Goal: Task Accomplishment & Management: Manage account settings

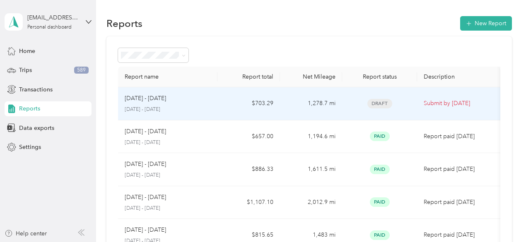
click at [170, 103] on div "[DATE] - [DATE] [DATE] - [DATE]" at bounding box center [168, 103] width 87 height 19
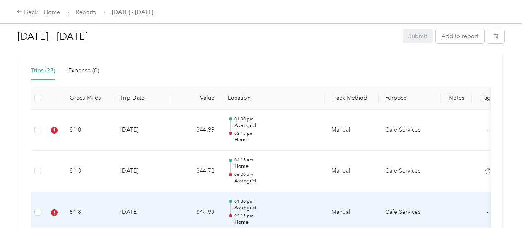
scroll to position [227, 0]
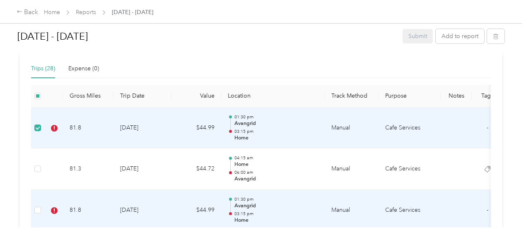
click at [34, 209] on td at bounding box center [37, 210] width 13 height 41
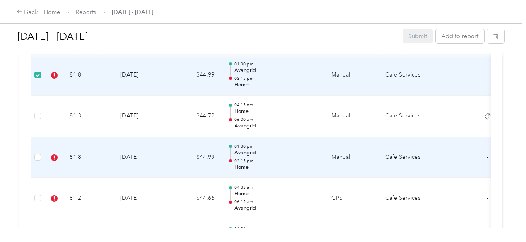
scroll to position [445, 0]
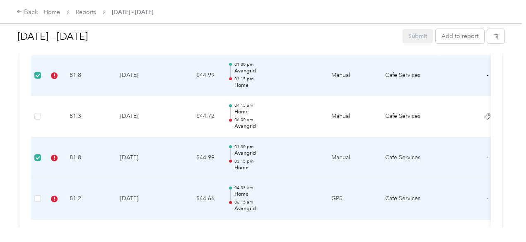
click at [33, 199] on td at bounding box center [37, 199] width 13 height 41
click at [38, 201] on label at bounding box center [37, 198] width 7 height 9
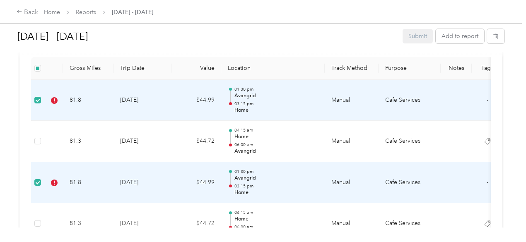
scroll to position [283, 0]
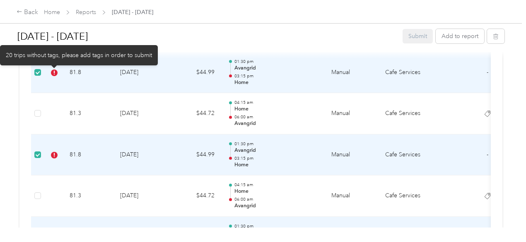
click at [57, 73] on icon at bounding box center [54, 73] width 7 height 7
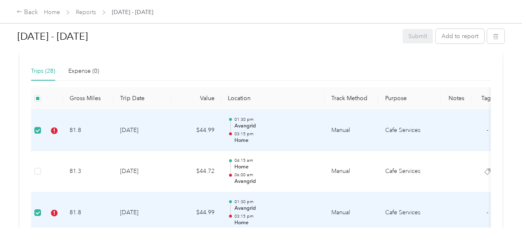
scroll to position [225, 0]
click at [197, 138] on td "$44.99" at bounding box center [197, 130] width 50 height 41
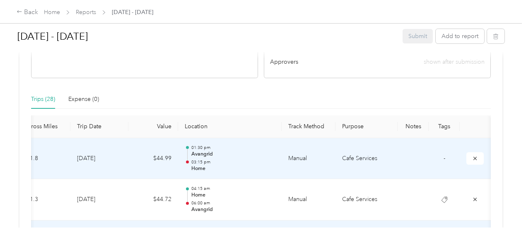
scroll to position [196, 0]
click at [429, 133] on th "Tags" at bounding box center [444, 127] width 31 height 23
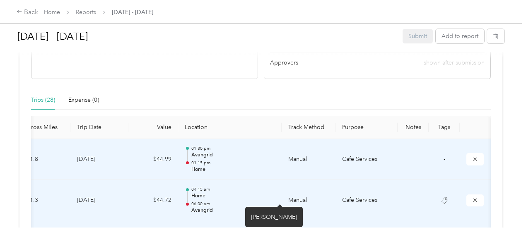
click at [441, 203] on icon at bounding box center [444, 201] width 7 height 7
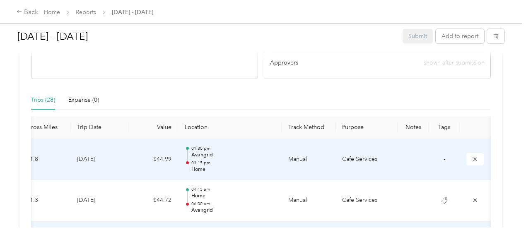
click at [429, 156] on td "-" at bounding box center [444, 159] width 31 height 41
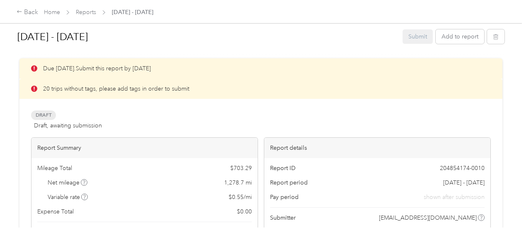
scroll to position [0, 0]
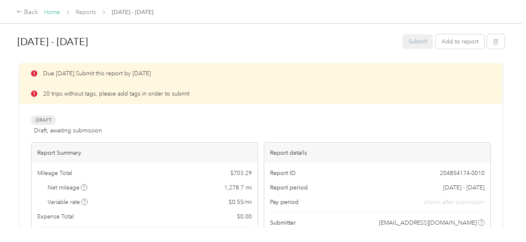
click at [56, 13] on link "Home" at bounding box center [52, 12] width 16 height 7
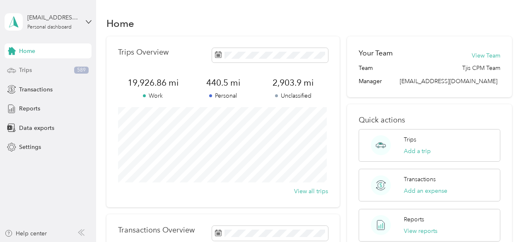
click at [22, 68] on span "Trips" at bounding box center [25, 70] width 13 height 9
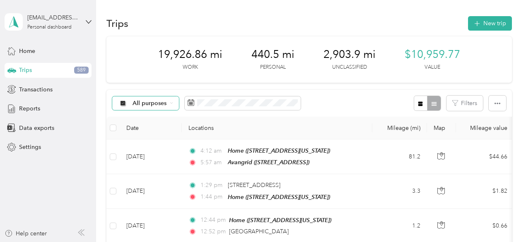
click at [140, 102] on span "All purposes" at bounding box center [150, 104] width 34 height 6
click at [135, 150] on li "Cafe Services" at bounding box center [145, 147] width 66 height 15
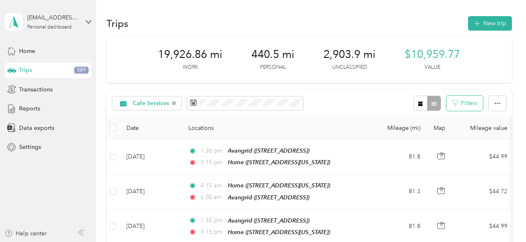
click at [466, 105] on button "Filters" at bounding box center [465, 103] width 36 height 15
click at [351, 107] on div "Cafe Services Filters" at bounding box center [309, 103] width 406 height 27
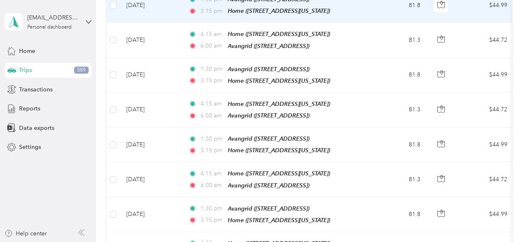
scroll to position [152, 0]
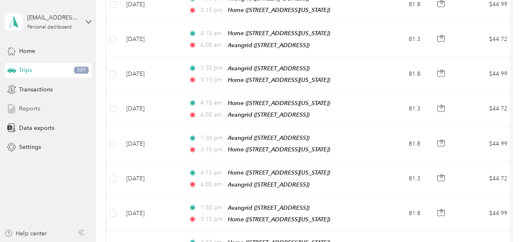
click at [28, 112] on span "Reports" at bounding box center [29, 108] width 21 height 9
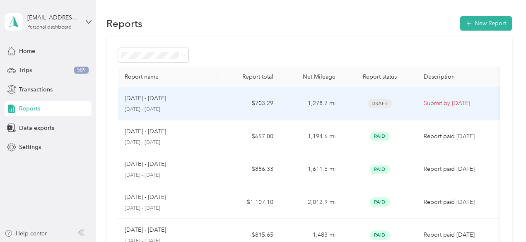
click at [152, 100] on p "[DATE] - [DATE]" at bounding box center [145, 98] width 41 height 9
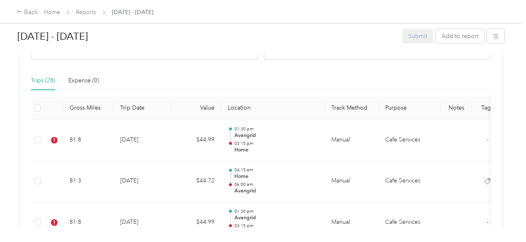
scroll to position [217, 0]
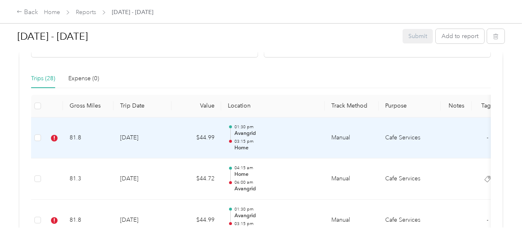
click at [65, 142] on td "81.8" at bounding box center [88, 138] width 51 height 41
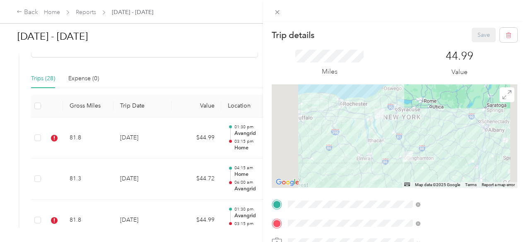
click at [40, 138] on div "Trip details Save This trip cannot be edited because it is either under review,…" at bounding box center [263, 121] width 526 height 242
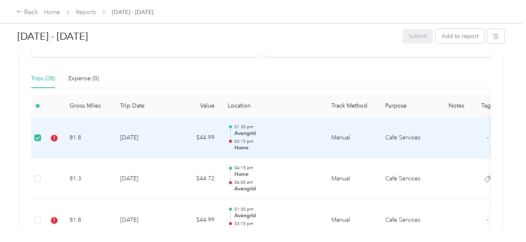
click at [107, 136] on td "81.8" at bounding box center [88, 138] width 51 height 41
click at [101, 141] on td "81.8" at bounding box center [88, 138] width 51 height 41
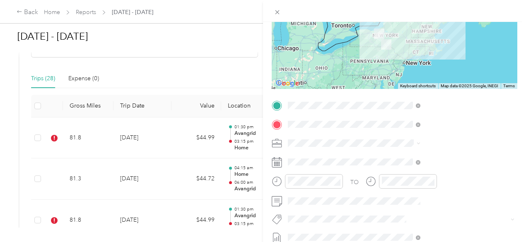
scroll to position [102, 0]
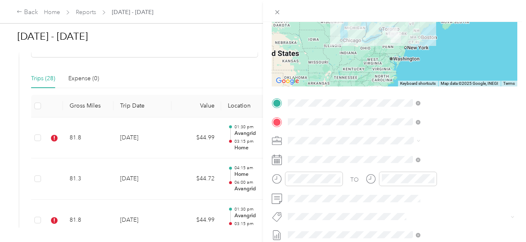
click at [408, 173] on li "[PERSON_NAME]" at bounding box center [442, 167] width 138 height 16
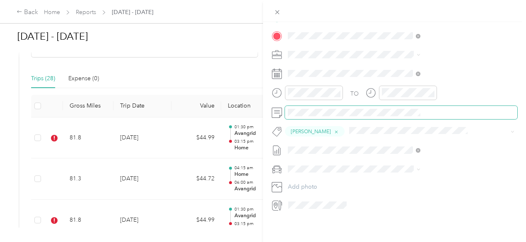
scroll to position [0, 0]
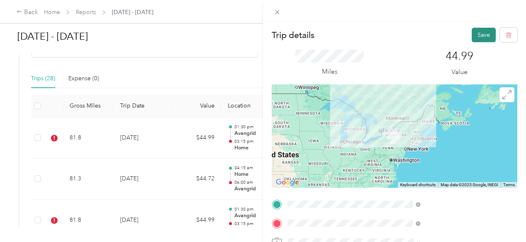
click at [482, 37] on button "Save" at bounding box center [484, 35] width 24 height 15
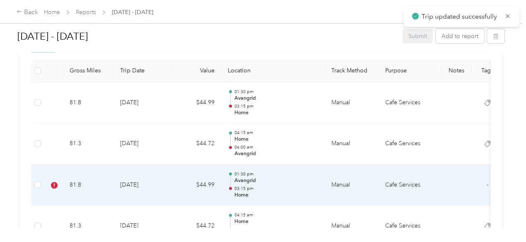
scroll to position [254, 0]
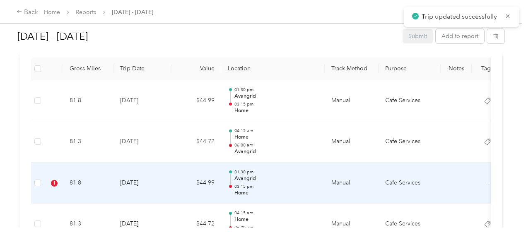
click at [130, 189] on td "[DATE]" at bounding box center [143, 183] width 58 height 41
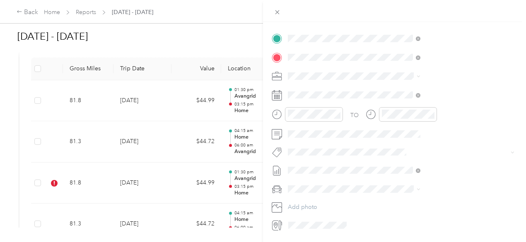
scroll to position [167, 0]
click at [408, 181] on span "[PERSON_NAME]" at bounding box center [405, 180] width 40 height 7
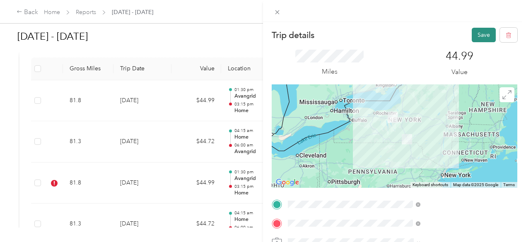
drag, startPoint x: 474, startPoint y: 32, endPoint x: 476, endPoint y: 39, distance: 6.9
click at [476, 39] on button "Save" at bounding box center [484, 35] width 24 height 15
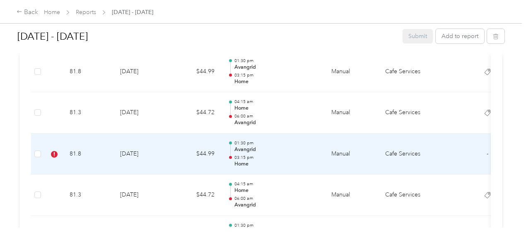
scroll to position [371, 0]
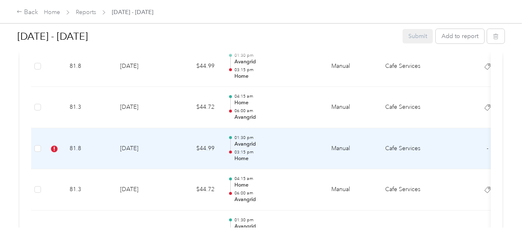
click at [76, 147] on td "81.8" at bounding box center [88, 148] width 51 height 41
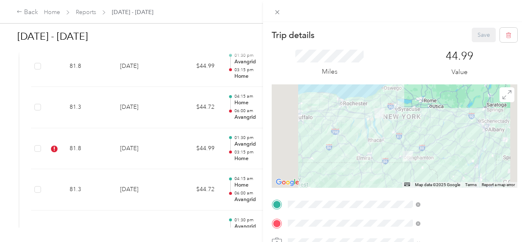
scroll to position [192, 0]
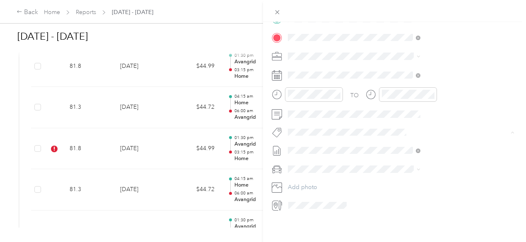
click at [405, 155] on span "[PERSON_NAME]" at bounding box center [405, 156] width 40 height 7
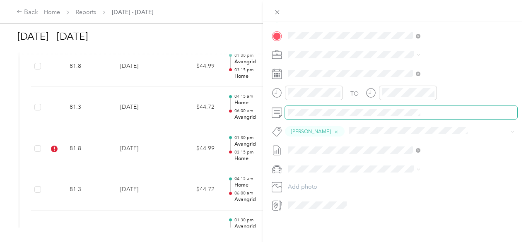
scroll to position [0, 0]
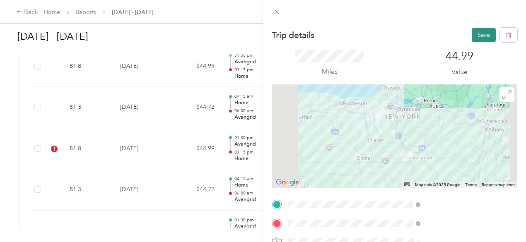
click at [475, 31] on button "Save" at bounding box center [484, 35] width 24 height 15
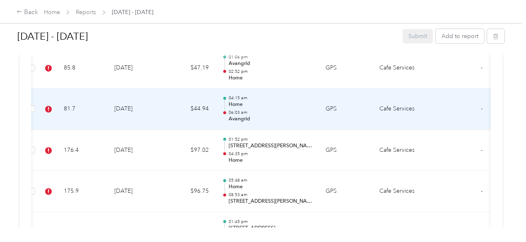
scroll to position [0, 4]
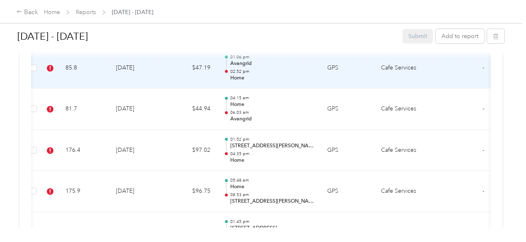
click at [181, 72] on td "$47.19" at bounding box center [192, 68] width 50 height 41
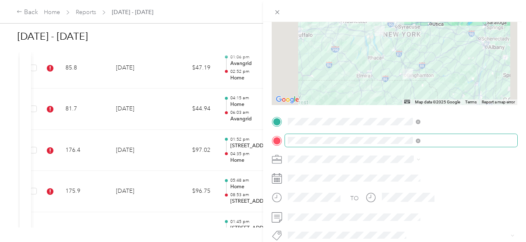
scroll to position [83, 0]
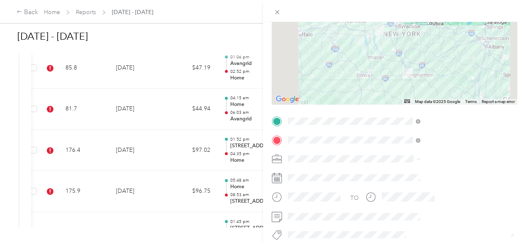
click at [407, 187] on span "[PERSON_NAME]" at bounding box center [405, 187] width 40 height 7
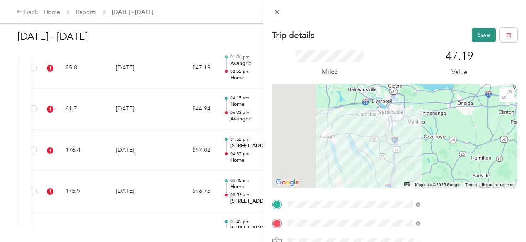
click at [478, 34] on button "Save" at bounding box center [484, 35] width 24 height 15
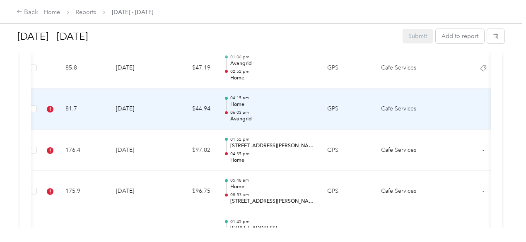
click at [214, 107] on td "$44.94" at bounding box center [192, 109] width 50 height 41
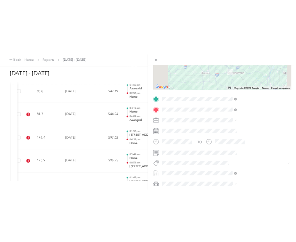
scroll to position [125, 0]
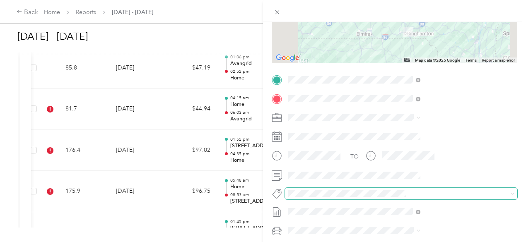
click at [402, 189] on span at bounding box center [394, 193] width 219 height 9
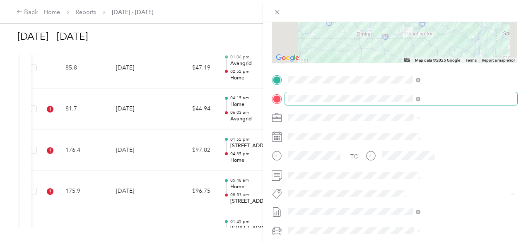
click at [413, 242] on div "Trip details Save This trip cannot be edited because it is either under review,…" at bounding box center [261, 242] width 522 height 0
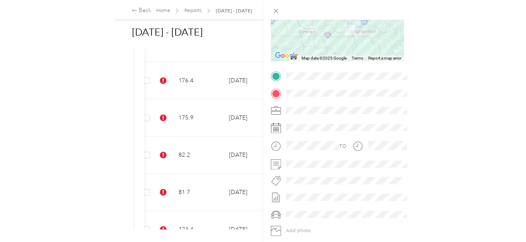
scroll to position [119, 0]
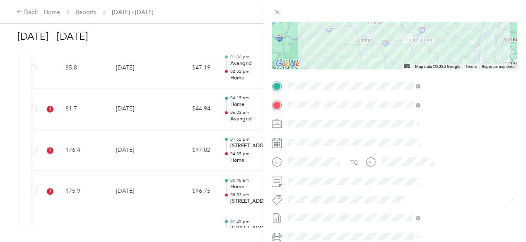
click at [414, 151] on span "[PERSON_NAME]" at bounding box center [405, 152] width 40 height 7
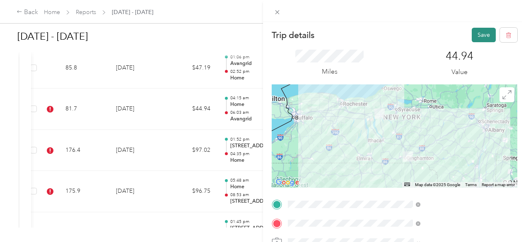
click at [477, 32] on button "Save" at bounding box center [484, 35] width 24 height 15
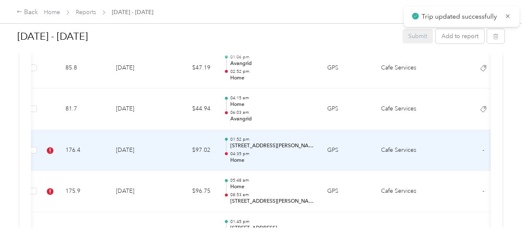
click at [255, 151] on p "04:35 pm" at bounding box center [272, 154] width 84 height 6
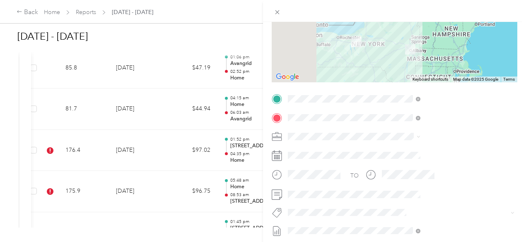
scroll to position [106, 0]
click at [408, 225] on div "Nyiso" at bounding box center [442, 227] width 127 height 10
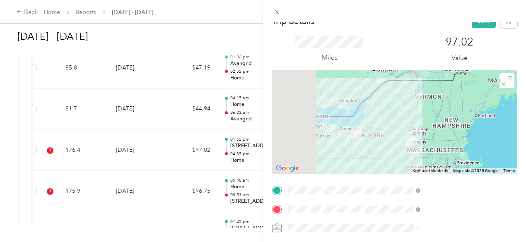
scroll to position [0, 0]
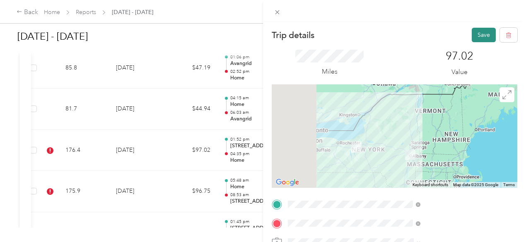
click at [479, 32] on button "Save" at bounding box center [484, 35] width 24 height 15
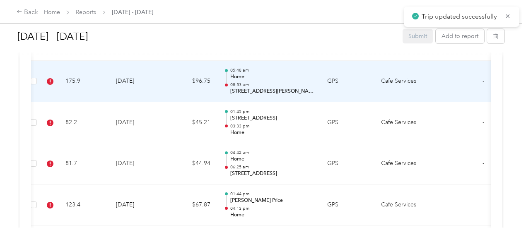
scroll to position [729, 0]
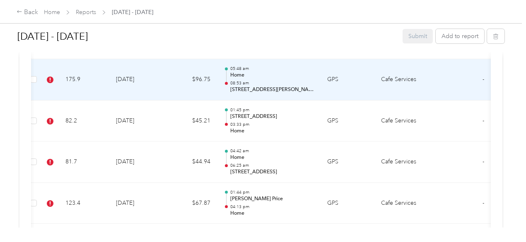
click at [245, 76] on p "Home" at bounding box center [272, 75] width 84 height 7
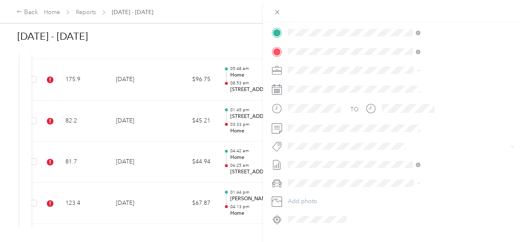
scroll to position [172, 0]
click at [394, 164] on li "Nyiso" at bounding box center [442, 160] width 138 height 16
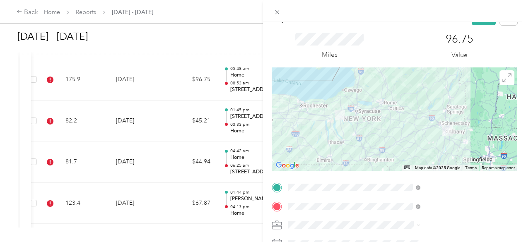
scroll to position [0, 0]
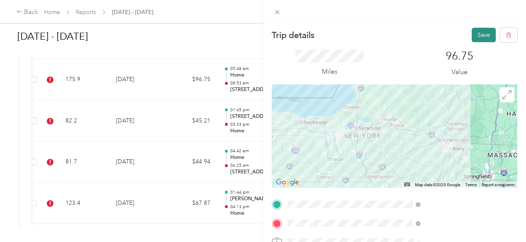
click at [475, 36] on button "Save" at bounding box center [484, 35] width 24 height 15
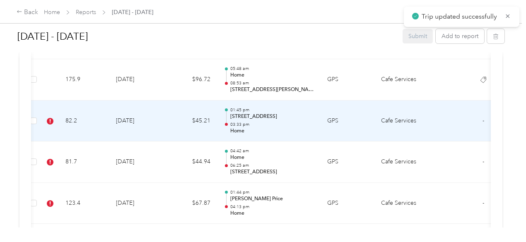
click at [131, 126] on td "[DATE]" at bounding box center [138, 121] width 58 height 41
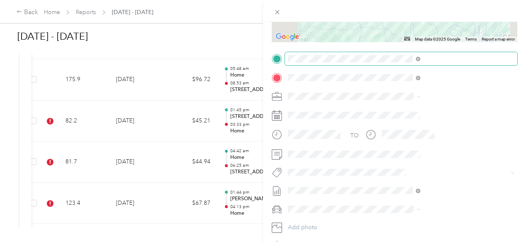
scroll to position [192, 0]
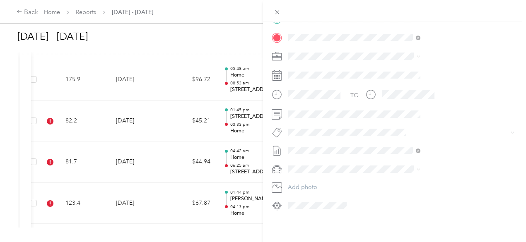
click at [409, 155] on span "[PERSON_NAME]" at bounding box center [405, 155] width 40 height 7
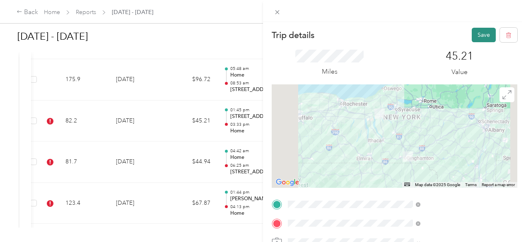
click at [475, 39] on button "Save" at bounding box center [484, 35] width 24 height 15
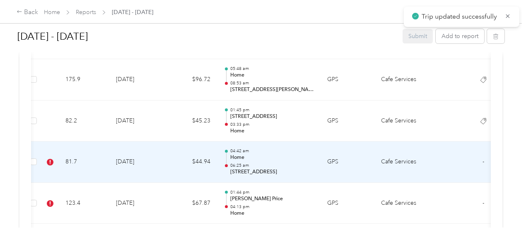
click at [197, 164] on td "$44.94" at bounding box center [192, 162] width 50 height 41
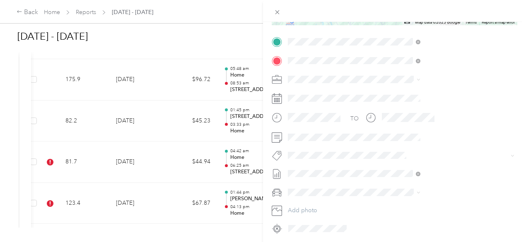
scroll to position [163, 0]
click at [409, 190] on ol "Avangrid Augusta Avangrid [GEOGRAPHIC_DATA] Avangrid Orange 100 Satellite Avang…" at bounding box center [442, 190] width 138 height 64
click at [406, 185] on button "[PERSON_NAME]" at bounding box center [405, 181] width 52 height 10
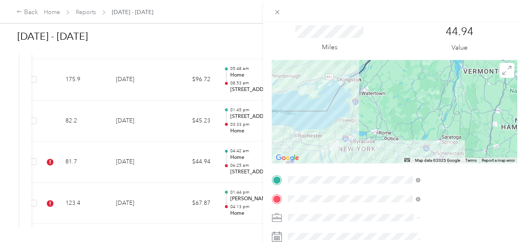
scroll to position [0, 0]
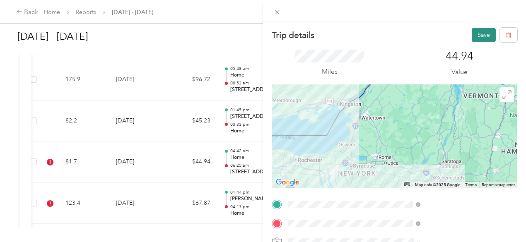
click at [478, 34] on button "Save" at bounding box center [484, 35] width 24 height 15
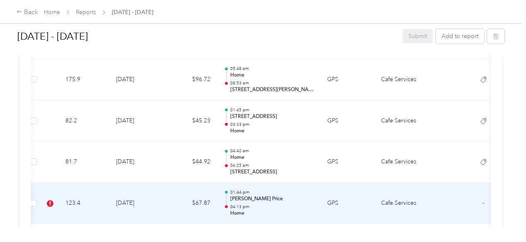
click at [255, 210] on p "Home" at bounding box center [272, 213] width 84 height 7
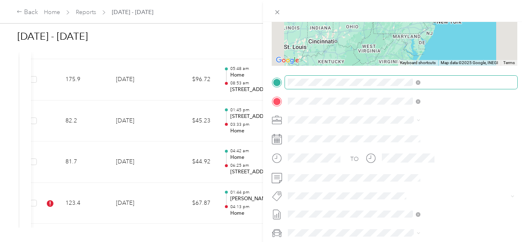
scroll to position [123, 0]
click at [408, 129] on span "[PERSON_NAME] Price" at bounding box center [411, 132] width 52 height 7
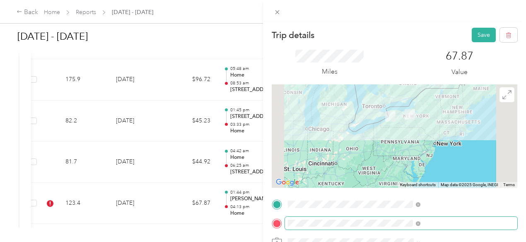
scroll to position [0, 0]
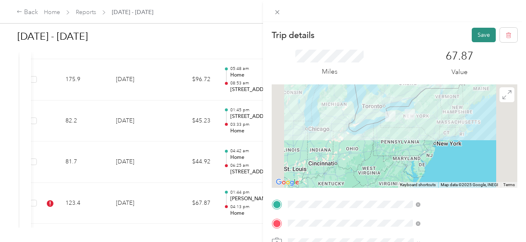
click at [478, 38] on button "Save" at bounding box center [484, 35] width 24 height 15
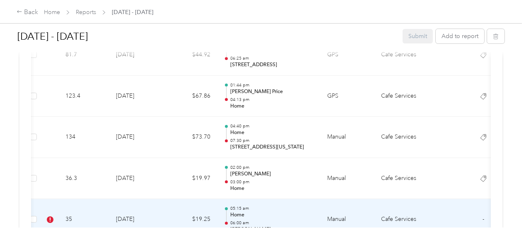
scroll to position [845, 0]
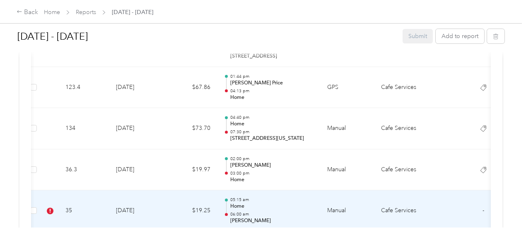
click at [225, 208] on div at bounding box center [226, 212] width 5 height 26
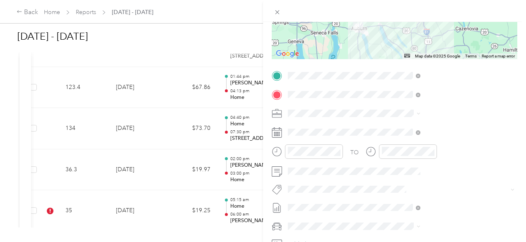
scroll to position [129, 0]
click at [394, 157] on span "[PERSON_NAME]" at bounding box center [405, 158] width 40 height 7
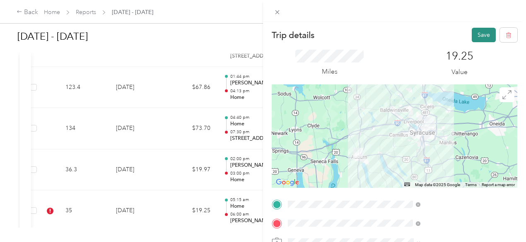
click at [482, 33] on button "Save" at bounding box center [484, 35] width 24 height 15
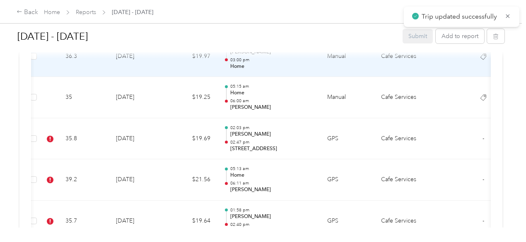
scroll to position [984, 0]
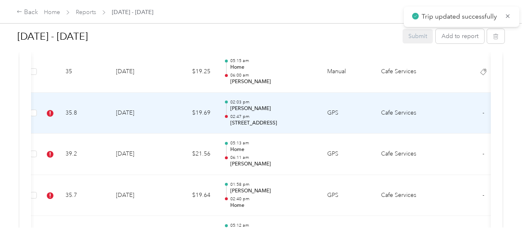
click at [254, 109] on div "02:03 pm [PERSON_NAME] 02:47 pm [STREET_ADDRESS]" at bounding box center [272, 113] width 84 height 28
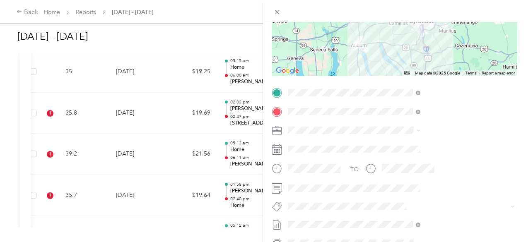
scroll to position [116, 0]
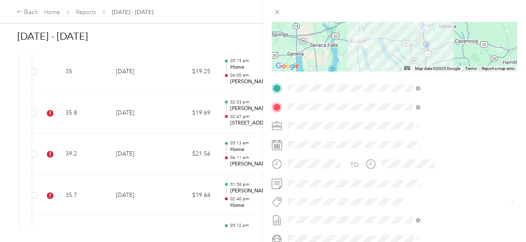
click at [394, 179] on span "[PERSON_NAME]" at bounding box center [405, 182] width 40 height 7
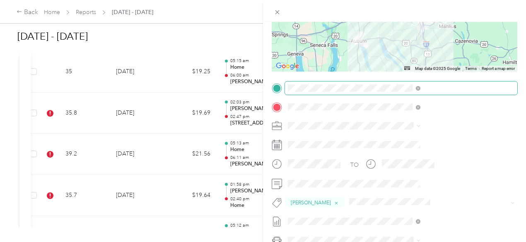
scroll to position [0, 0]
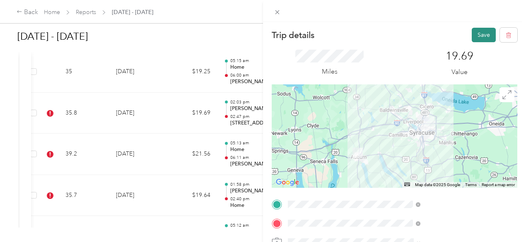
click at [473, 33] on button "Save" at bounding box center [484, 35] width 24 height 15
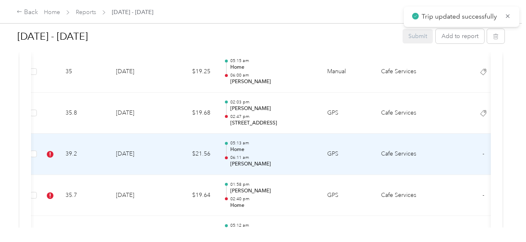
click at [251, 140] on p "05:13 am" at bounding box center [272, 143] width 84 height 6
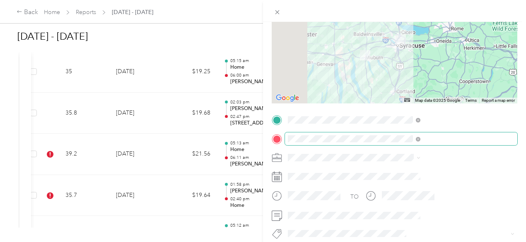
scroll to position [90, 0]
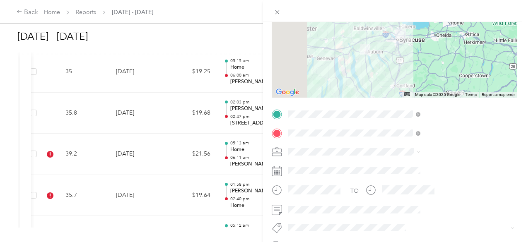
click at [402, 194] on button "[PERSON_NAME]" at bounding box center [405, 196] width 52 height 10
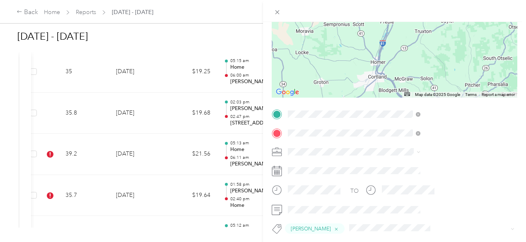
scroll to position [0, 0]
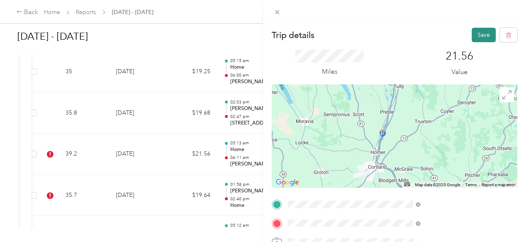
click at [478, 34] on button "Save" at bounding box center [484, 35] width 24 height 15
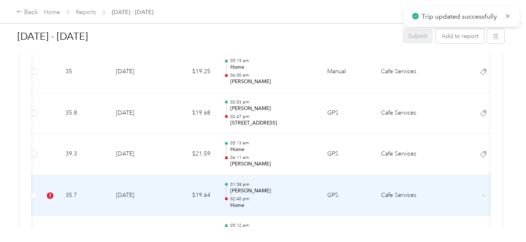
click at [191, 201] on td "$19.64" at bounding box center [192, 195] width 50 height 41
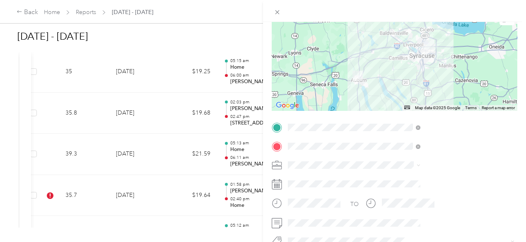
scroll to position [114, 5]
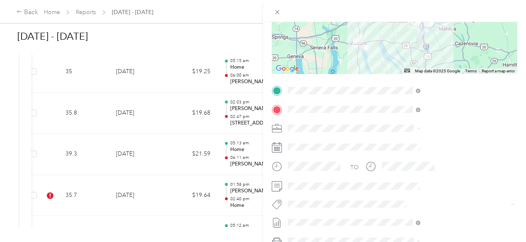
click at [389, 174] on span "[PERSON_NAME]" at bounding box center [400, 173] width 40 height 7
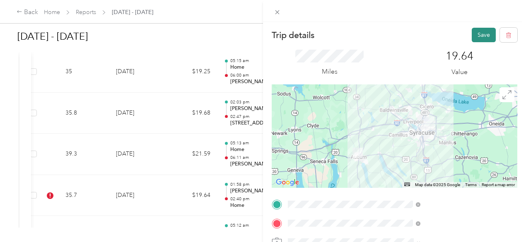
click at [472, 33] on button "Save" at bounding box center [484, 35] width 24 height 15
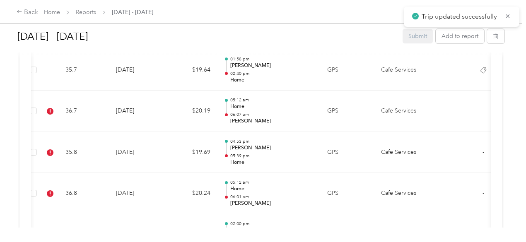
scroll to position [1110, 0]
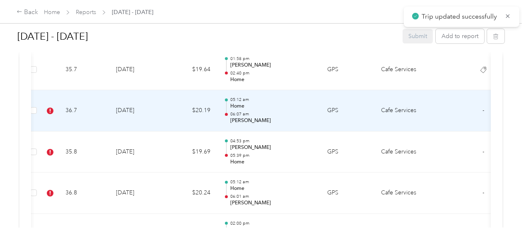
click at [229, 107] on div at bounding box center [226, 112] width 5 height 26
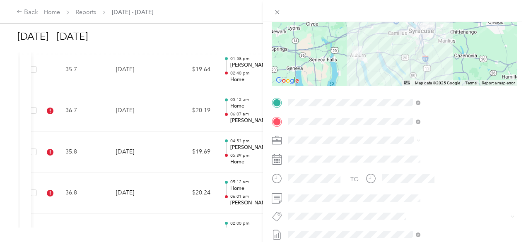
scroll to position [106, 0]
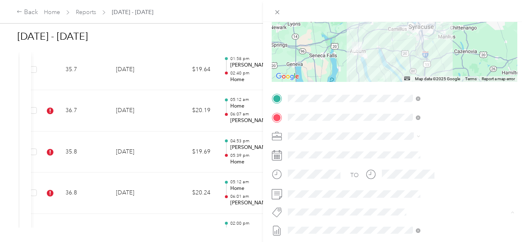
click at [391, 199] on button "[PERSON_NAME]" at bounding box center [405, 197] width 52 height 10
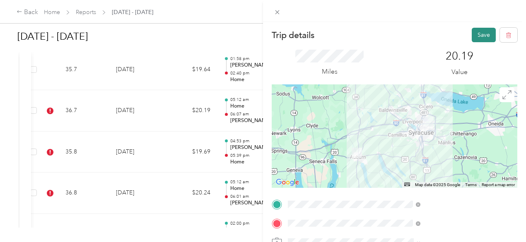
click at [472, 33] on button "Save" at bounding box center [484, 35] width 24 height 15
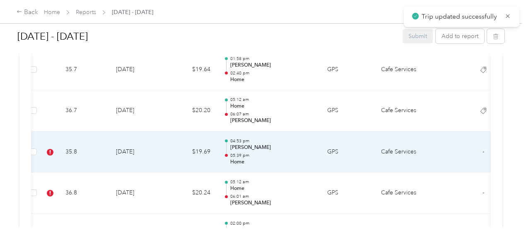
click at [141, 140] on td "[DATE]" at bounding box center [138, 152] width 58 height 41
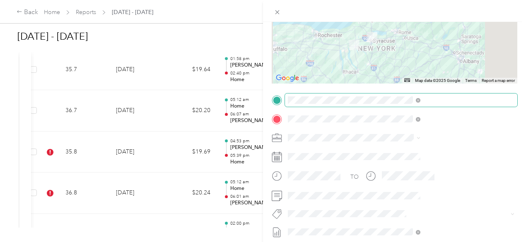
scroll to position [105, 0]
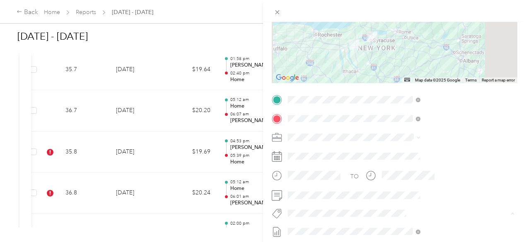
click at [390, 179] on span "[PERSON_NAME]" at bounding box center [405, 182] width 40 height 7
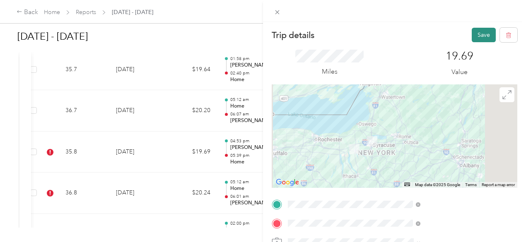
click at [477, 36] on button "Save" at bounding box center [484, 35] width 24 height 15
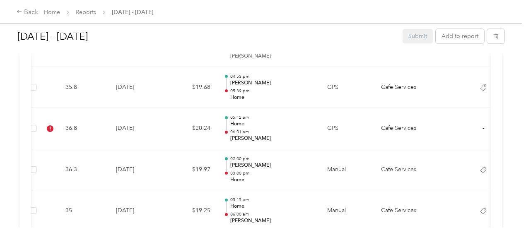
scroll to position [1174, 0]
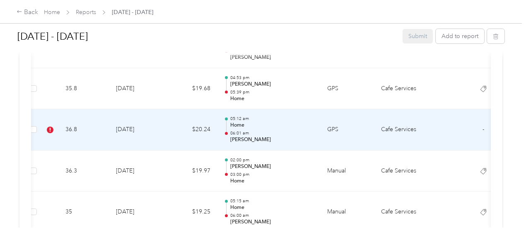
click at [215, 127] on td "$20.24" at bounding box center [192, 129] width 50 height 41
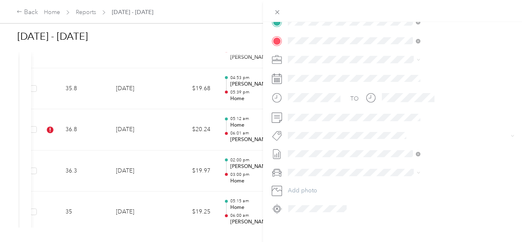
scroll to position [192, 0]
click at [395, 106] on span "[PERSON_NAME]" at bounding box center [405, 106] width 40 height 7
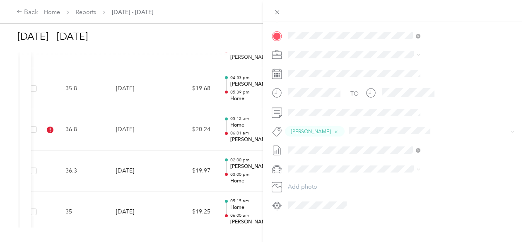
scroll to position [0, 0]
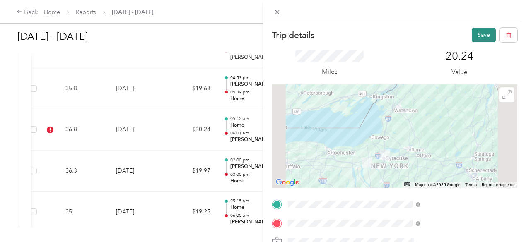
click at [477, 36] on button "Save" at bounding box center [484, 35] width 24 height 15
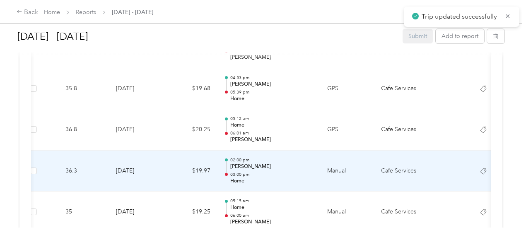
scroll to position [1324, 0]
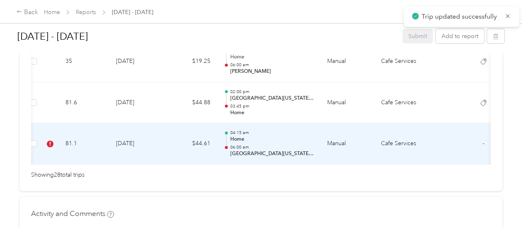
click at [203, 149] on td "$44.61" at bounding box center [192, 143] width 50 height 41
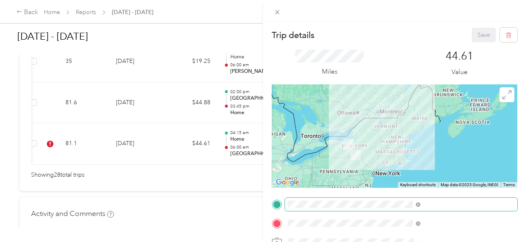
scroll to position [192, 0]
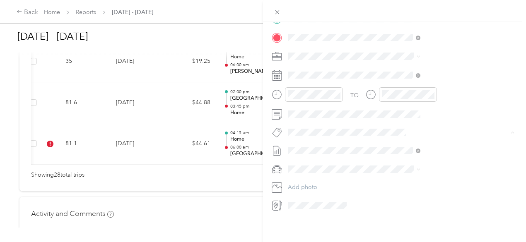
click at [388, 153] on span "[PERSON_NAME]" at bounding box center [405, 156] width 40 height 7
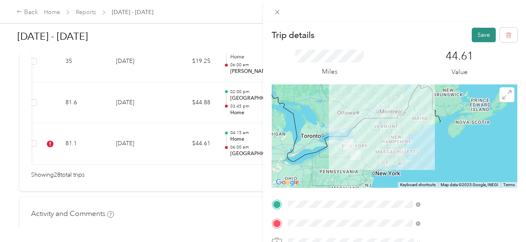
click at [478, 32] on button "Save" at bounding box center [484, 35] width 24 height 15
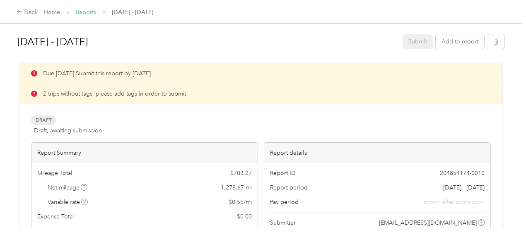
click at [80, 13] on link "Reports" at bounding box center [86, 12] width 20 height 7
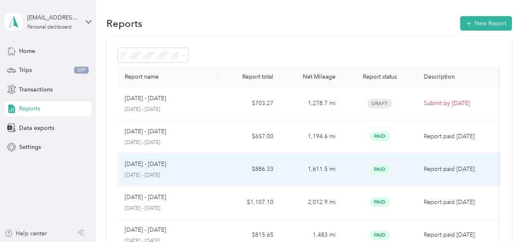
click at [266, 165] on td "$886.33" at bounding box center [249, 169] width 62 height 33
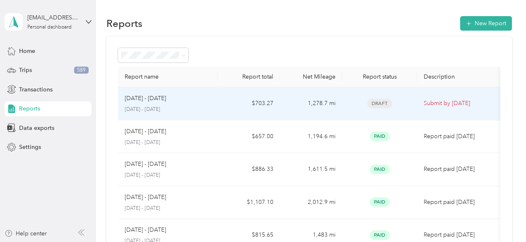
click at [142, 94] on p "[DATE] - [DATE]" at bounding box center [145, 98] width 41 height 9
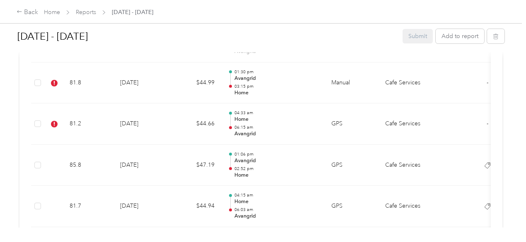
scroll to position [521, 0]
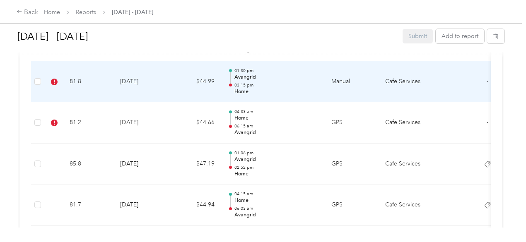
click at [123, 88] on td "[DATE]" at bounding box center [143, 81] width 58 height 41
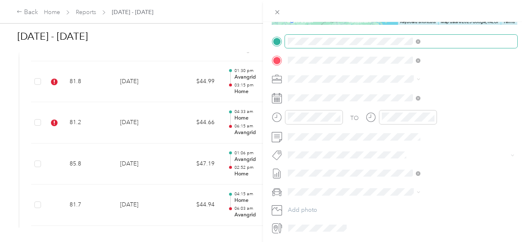
scroll to position [164, 0]
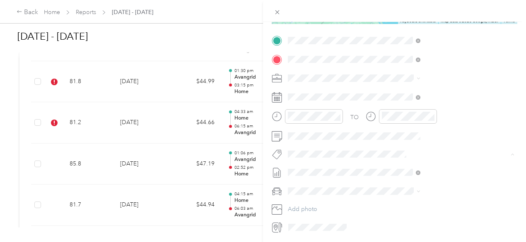
click at [401, 185] on button "[PERSON_NAME]" at bounding box center [405, 185] width 52 height 10
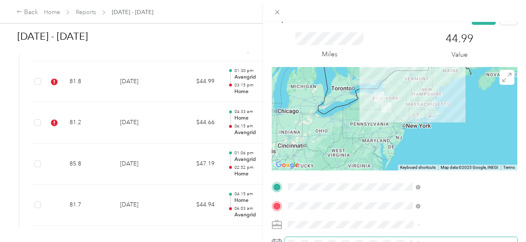
scroll to position [0, 0]
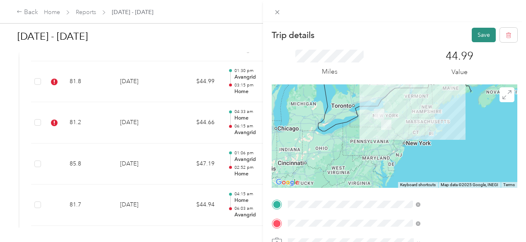
click at [475, 35] on button "Save" at bounding box center [484, 35] width 24 height 15
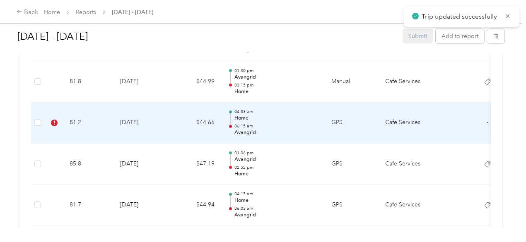
click at [113, 119] on td "81.2" at bounding box center [88, 122] width 51 height 41
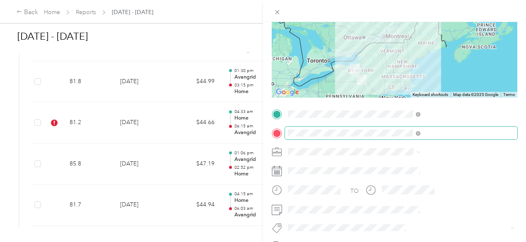
scroll to position [99, 0]
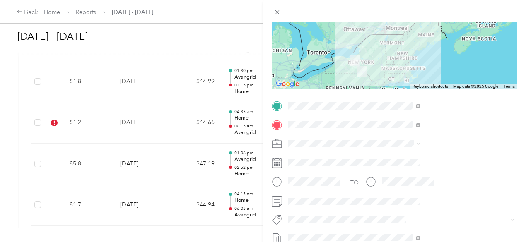
click at [409, 174] on span "[PERSON_NAME]" at bounding box center [405, 172] width 40 height 7
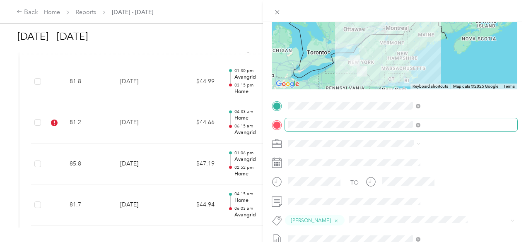
scroll to position [0, 0]
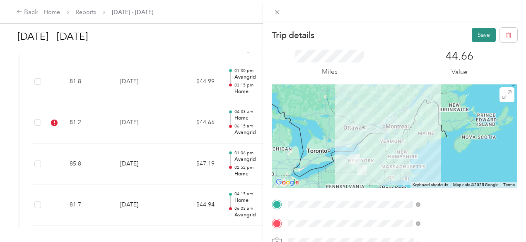
click at [473, 36] on button "Save" at bounding box center [484, 35] width 24 height 15
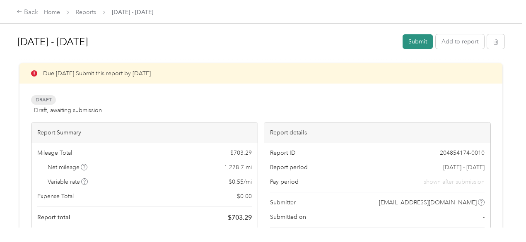
click at [404, 40] on button "Submit" at bounding box center [418, 41] width 30 height 15
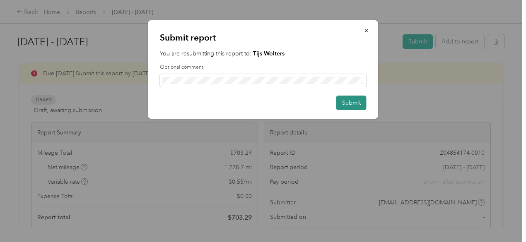
click at [356, 109] on button "Submit" at bounding box center [351, 103] width 30 height 15
